Goal: Task Accomplishment & Management: Complete application form

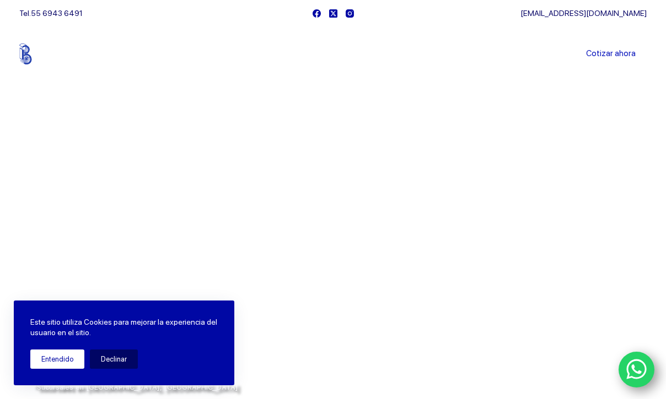
click at [63, 363] on button "Entendido" at bounding box center [57, 359] width 54 height 19
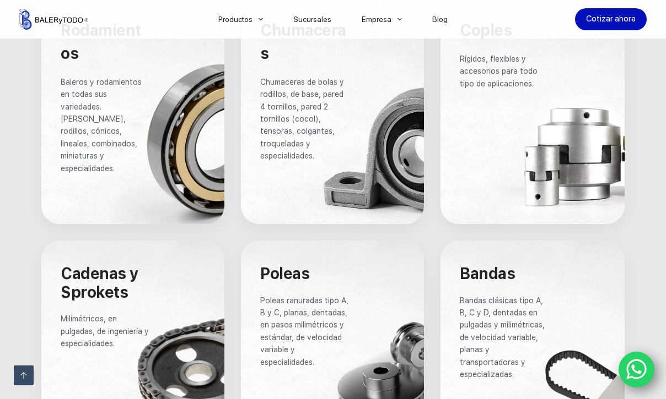
scroll to position [882, 0]
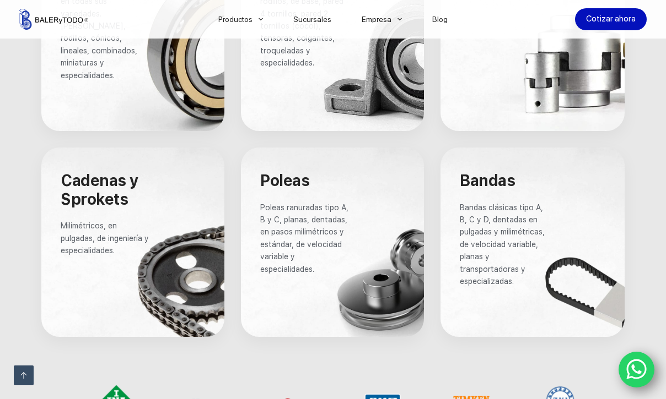
click at [286, 171] on span "Poleas" at bounding box center [284, 180] width 49 height 19
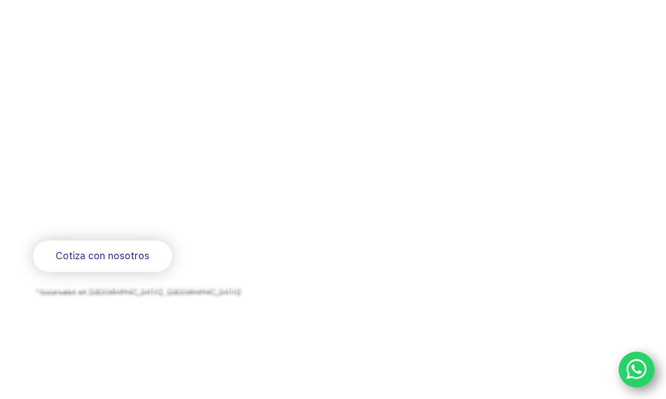
scroll to position [0, 0]
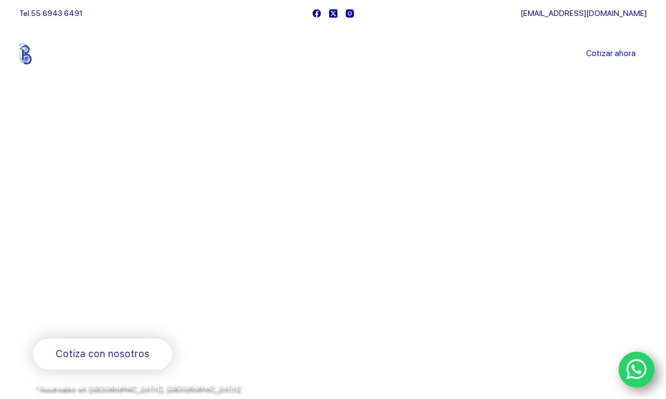
click at [322, 54] on link "Sucursales" at bounding box center [312, 54] width 68 height 0
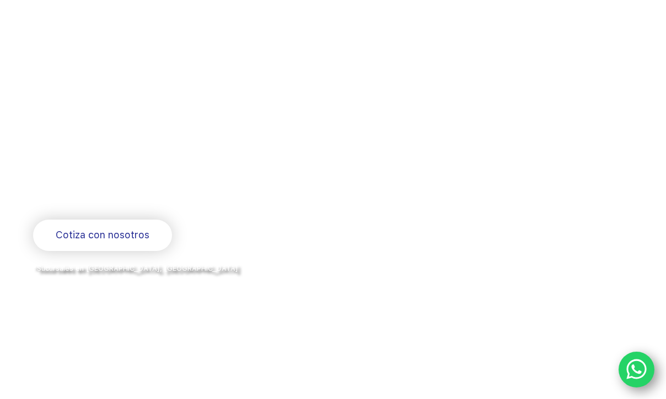
scroll to position [386, 0]
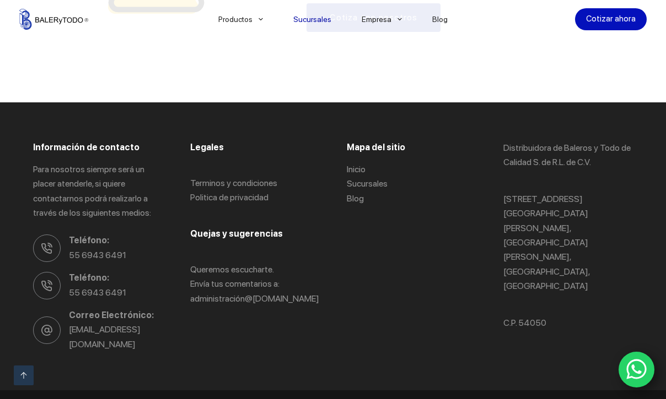
scroll to position [1265, 0]
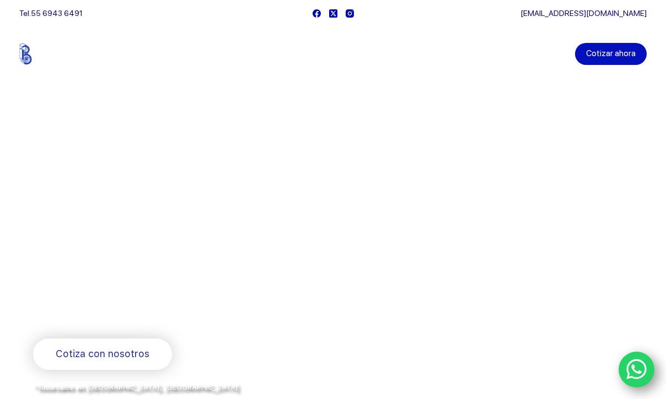
click at [627, 48] on link "Cotizar ahora" at bounding box center [611, 54] width 72 height 22
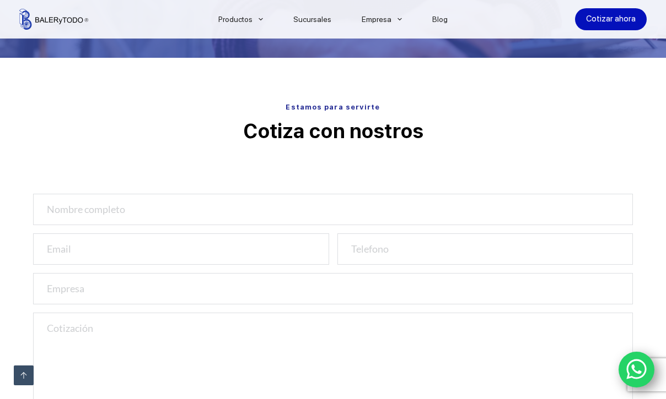
scroll to position [332, 0]
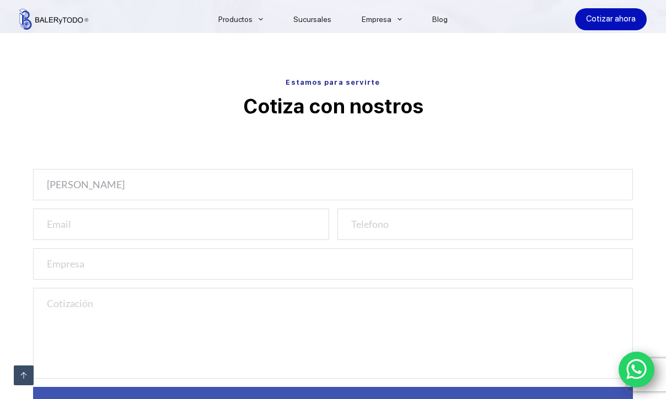
type input "JOSE LUIS GONZALEZ VALLE"
type input "joseluis@jmcfoodandtech.com"
click at [392, 229] on input "number" at bounding box center [484, 224] width 295 height 31
type input "5580572445"
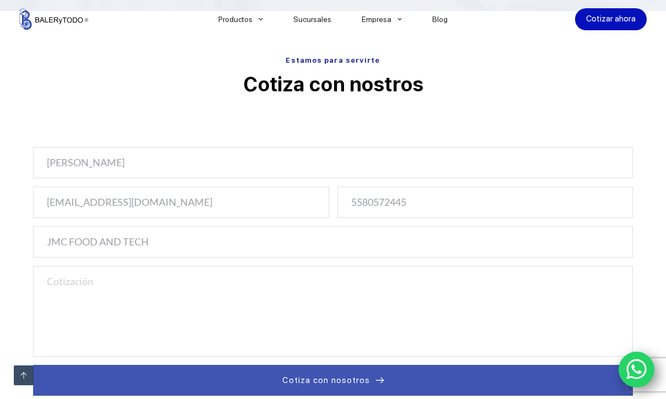
scroll to position [358, 0]
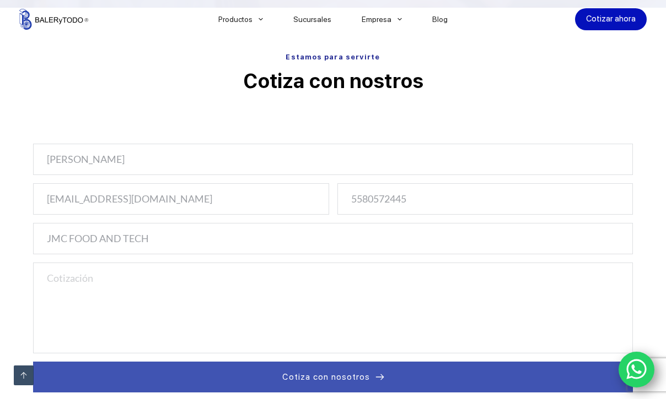
type input "JMC FOOD AND TECH"
click at [285, 282] on textarea at bounding box center [332, 308] width 599 height 91
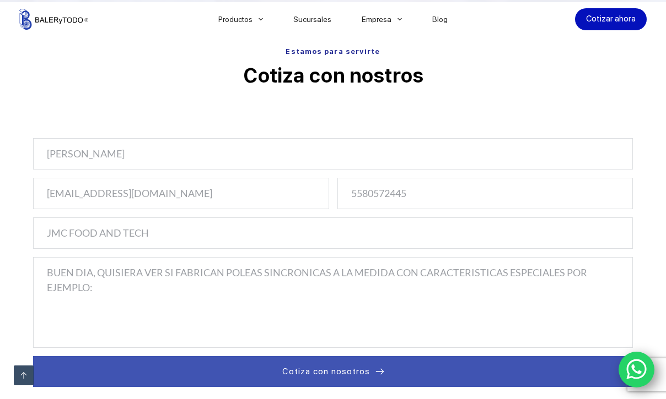
paste textarea "R88M-1L2K030T-B(0/S2/OS2)"
drag, startPoint x: 191, startPoint y: 300, endPoint x: 36, endPoint y: 298, distance: 155.4
click at [36, 298] on textarea "BUEN DIA, QUISIERA VER SI FABRICAN POLEAS SINCRONICAS A LA MEDIDA CON CARACTERI…" at bounding box center [332, 302] width 599 height 91
paste textarea "4pz de Polea P30 AT10 32 en AL CT SM y ajuste para 2 rodamientos 6005-2RS con t…"
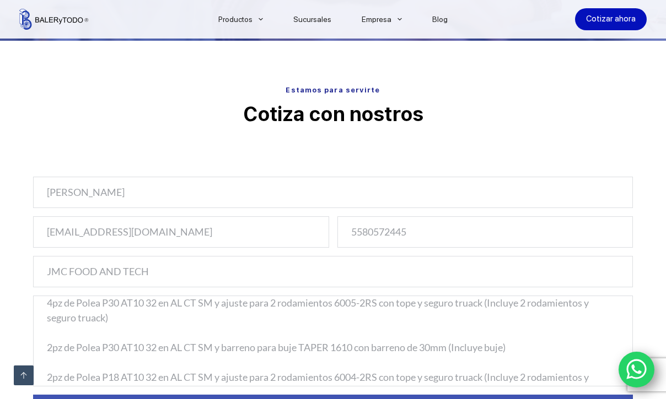
scroll to position [0, 0]
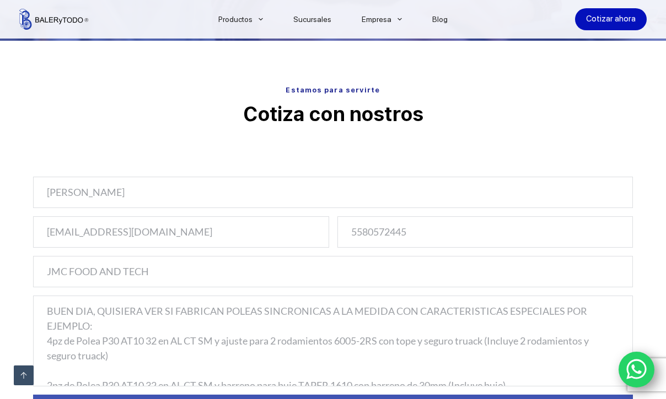
click at [199, 339] on textarea "BUEN DIA, QUISIERA VER SI FABRICAN POLEAS SINCRONICAS A LA MEDIDA CON CARACTERI…" at bounding box center [332, 341] width 599 height 91
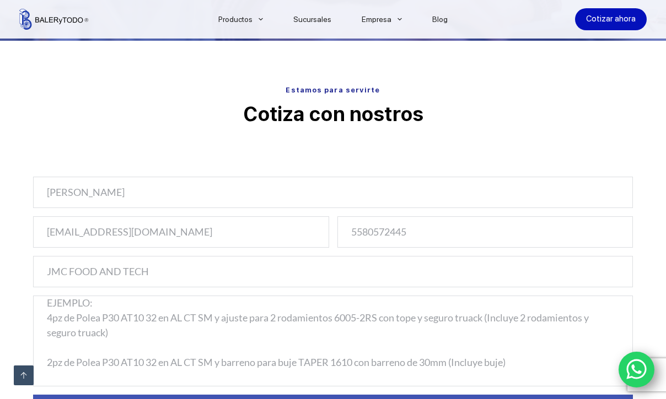
drag, startPoint x: 490, startPoint y: 317, endPoint x: 500, endPoint y: 333, distance: 18.3
click at [500, 333] on textarea "BUEN DIA, QUISIERA VER SI FABRICAN POLEAS SINCRONICAS A LA MEDIDA CON CARACTERI…" at bounding box center [332, 341] width 599 height 91
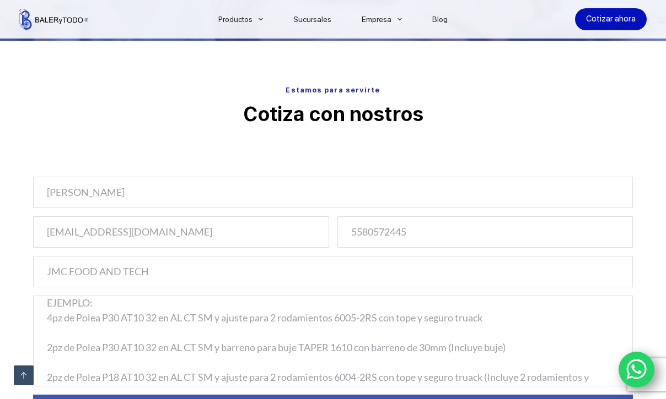
scroll to position [44, 0]
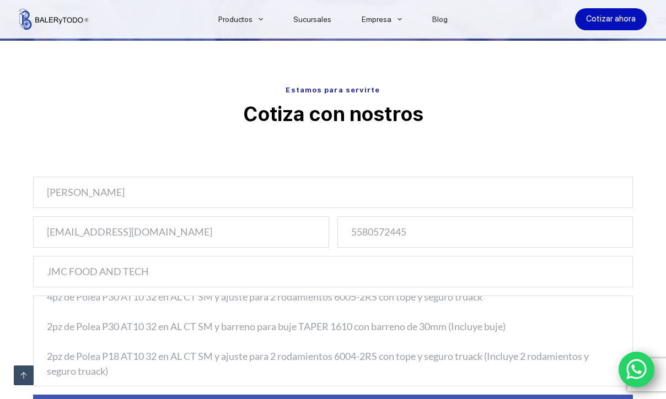
drag, startPoint x: 455, startPoint y: 327, endPoint x: 511, endPoint y: 325, distance: 56.8
click at [511, 325] on textarea "BUEN DIA, QUISIERA VER SI FABRICAN POLEAS SINCRONICAS A LA MEDIDA CON CARACTERI…" at bounding box center [332, 341] width 599 height 91
click at [526, 329] on textarea "BUEN DIA, QUISIERA VER SI FABRICAN POLEAS SINCRONICAS A LA MEDIDA CON CARACTERI…" at bounding box center [332, 341] width 599 height 91
click at [486, 327] on textarea "BUEN DIA, QUISIERA VER SI FABRICAN POLEAS SINCRONICAS A LA MEDIDA CON CARACTERI…" at bounding box center [332, 341] width 599 height 91
click at [360, 360] on textarea "BUEN DIA, QUISIERA VER SI FABRICAN POLEAS SINCRONICAS A LA MEDIDA CON CARACTERI…" at bounding box center [332, 341] width 599 height 91
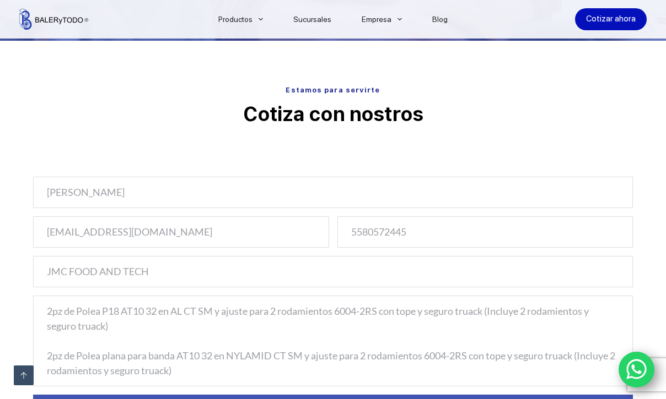
scroll to position [87, 0]
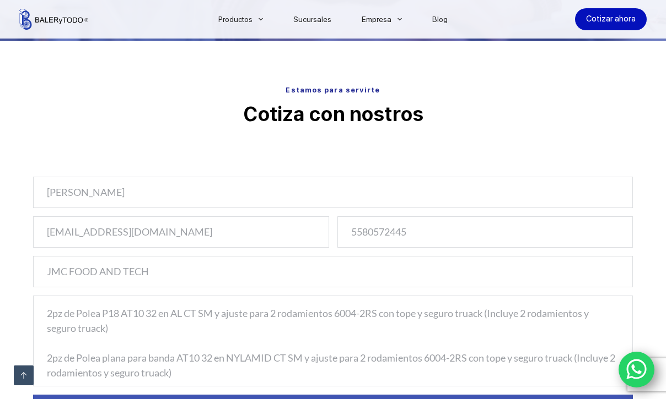
drag, startPoint x: 490, startPoint y: 312, endPoint x: 493, endPoint y: 326, distance: 14.0
click at [493, 326] on textarea "BUEN DIA, QUISIERA VER SI FABRICAN POLEAS SINCRONICAS A LA MEDIDA CON CARACTERI…" at bounding box center [332, 341] width 599 height 91
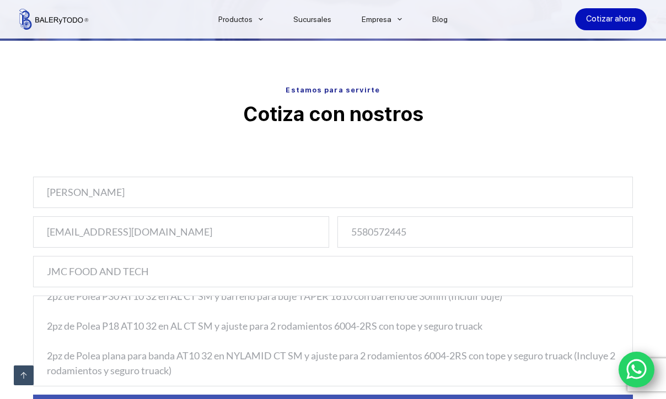
scroll to position [341, 0]
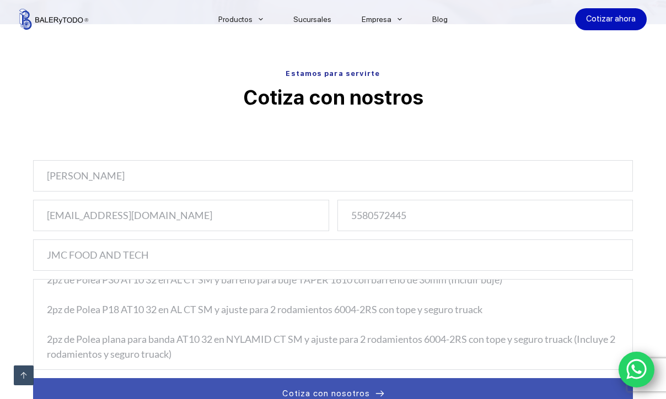
drag, startPoint x: 578, startPoint y: 337, endPoint x: 585, endPoint y: 349, distance: 14.3
click at [585, 349] on textarea "BUEN DIA, QUISIERA VER SI FABRICAN POLEAS SINCRONICAS A LA MEDIDA CON CARACTERI…" at bounding box center [332, 324] width 599 height 91
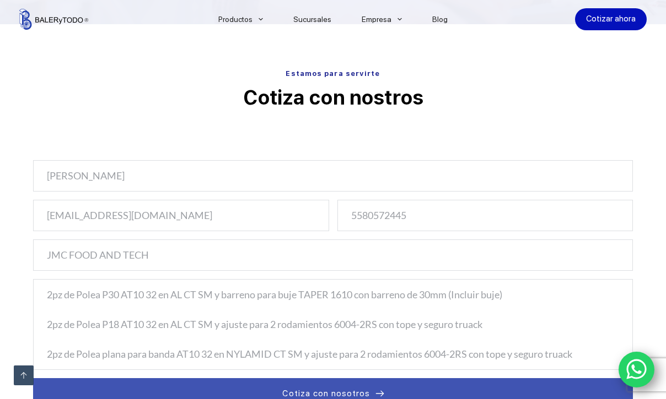
scroll to position [60, 0]
click at [577, 354] on textarea "BUEN DIA, QUISIERA VER SI FABRICAN POLEAS SINCRONICAS A LA MEDIDA CON CARACTERI…" at bounding box center [332, 324] width 599 height 91
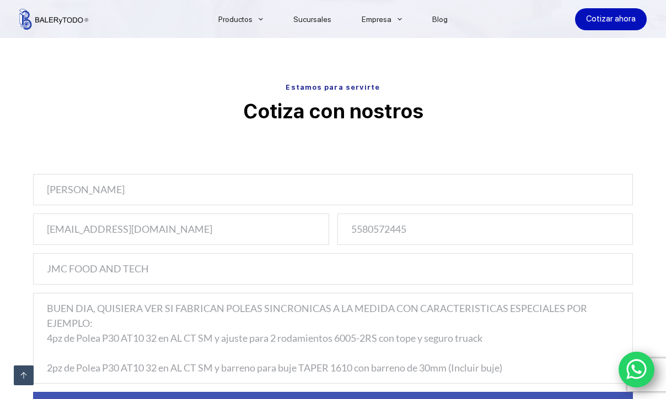
click at [121, 320] on textarea "BUEN DIA, QUISIERA VER SI FABRICAN POLEAS SINCRONICAS A LA MEDIDA CON CARACTERI…" at bounding box center [332, 338] width 599 height 91
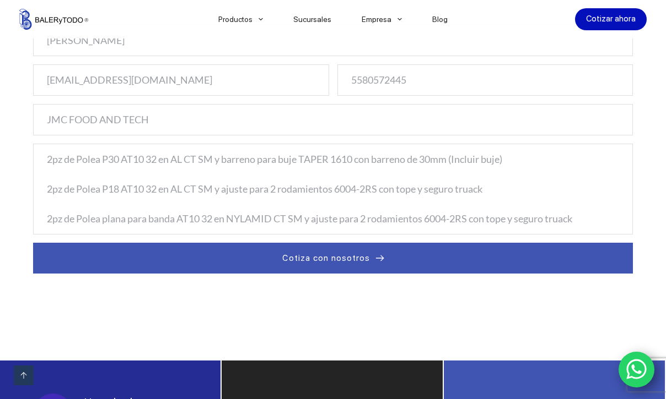
scroll to position [497, 0]
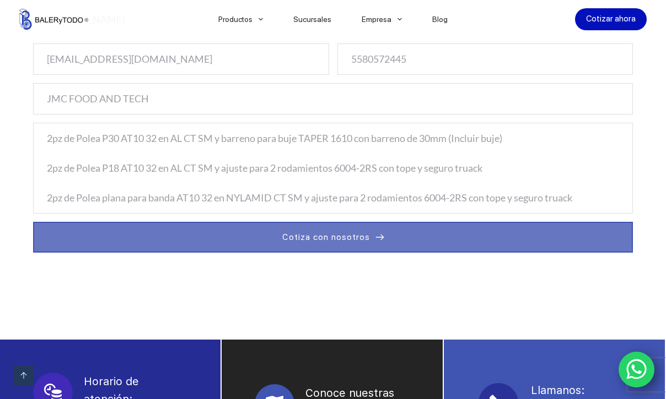
type textarea "BUEN DIA, QUISIERA VER SI FABRICAN POLEAS SINCRONICAS A LA MEDIDA CON CARACTERI…"
click at [345, 236] on span "Cotiza con nosotros" at bounding box center [326, 237] width 88 height 13
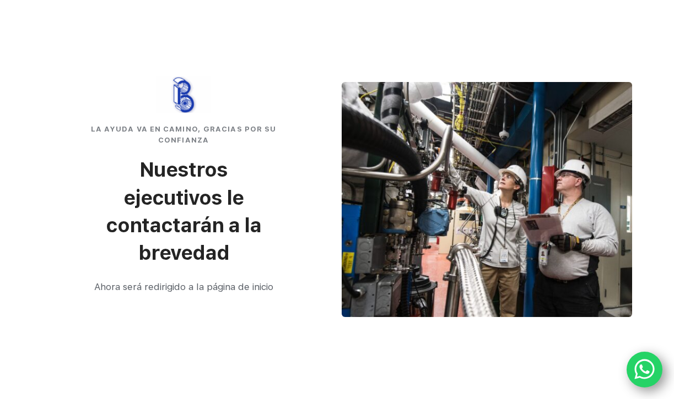
click at [292, 254] on div "LA AYUDA VA EN CAMINO, GRACIAS POR SU CONFIANZA Nuestros ejecutivos le contacta…" at bounding box center [184, 199] width 300 height 253
